Goal: Transaction & Acquisition: Book appointment/travel/reservation

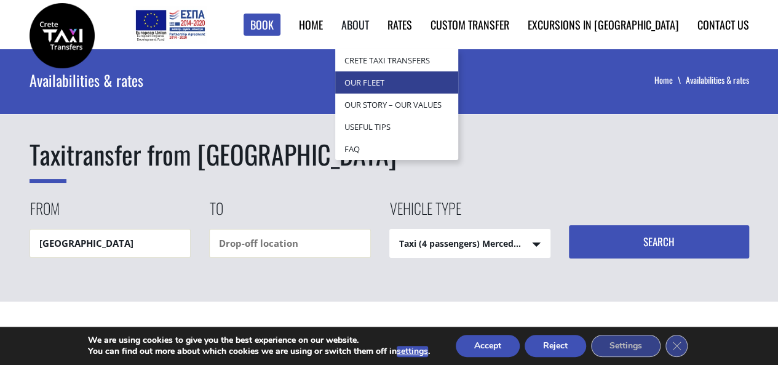
click at [417, 79] on link "Our Fleet" at bounding box center [396, 82] width 123 height 22
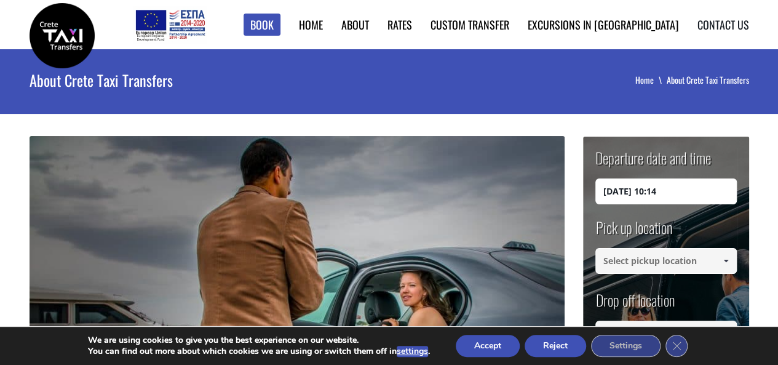
click at [710, 24] on link "Contact us" at bounding box center [723, 25] width 52 height 16
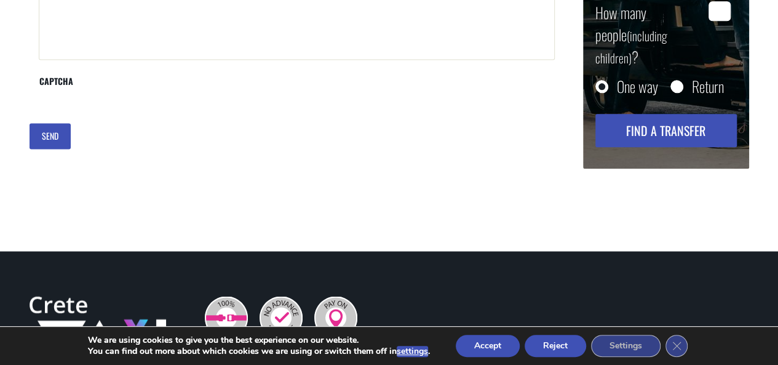
scroll to position [908, 0]
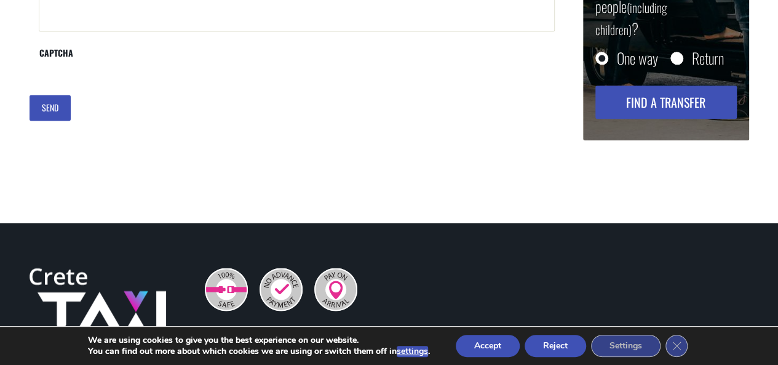
click at [777, 204] on html "Book ► Taxi ► from [GEOGRAPHIC_DATA] ► to [GEOGRAPHIC_DATA] to [GEOGRAPHIC_DATA…" at bounding box center [389, 167] width 778 height 2150
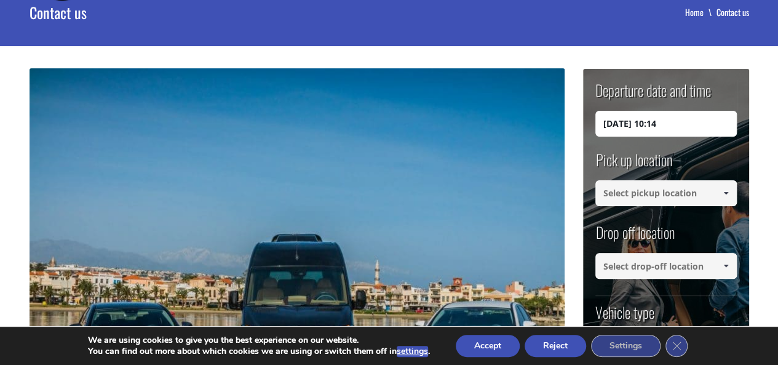
scroll to position [0, 0]
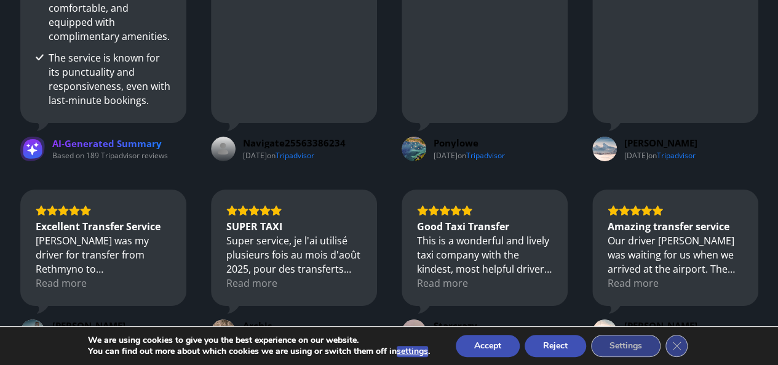
scroll to position [2261, 0]
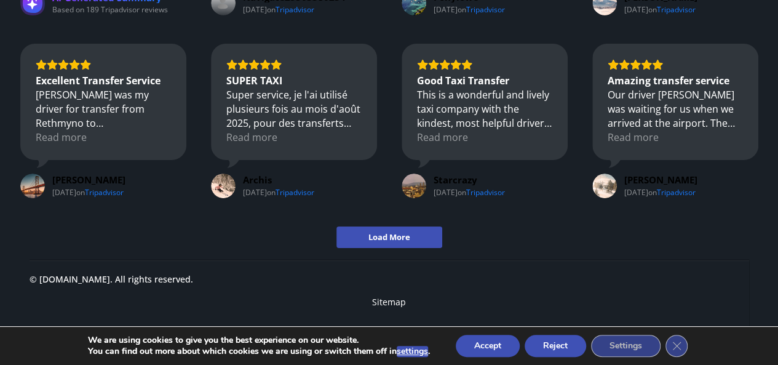
drag, startPoint x: 787, startPoint y: 44, endPoint x: 758, endPoint y: 357, distance: 314.9
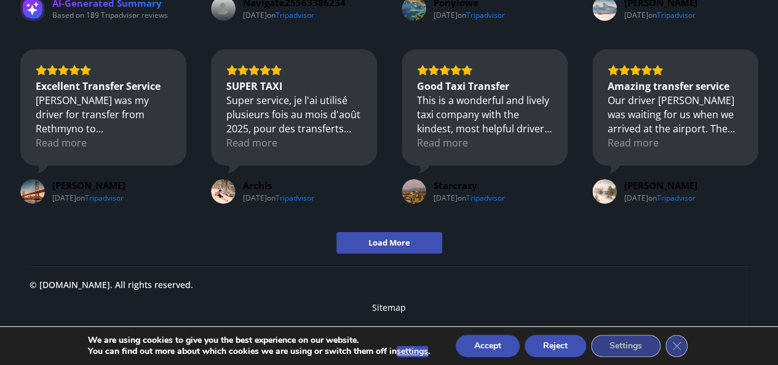
click at [541, 339] on button "Reject" at bounding box center [556, 346] width 62 height 22
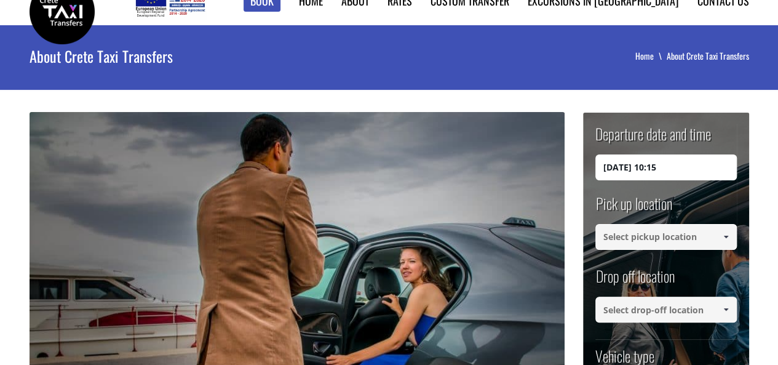
scroll to position [0, 0]
